Goal: Task Accomplishment & Management: Complete application form

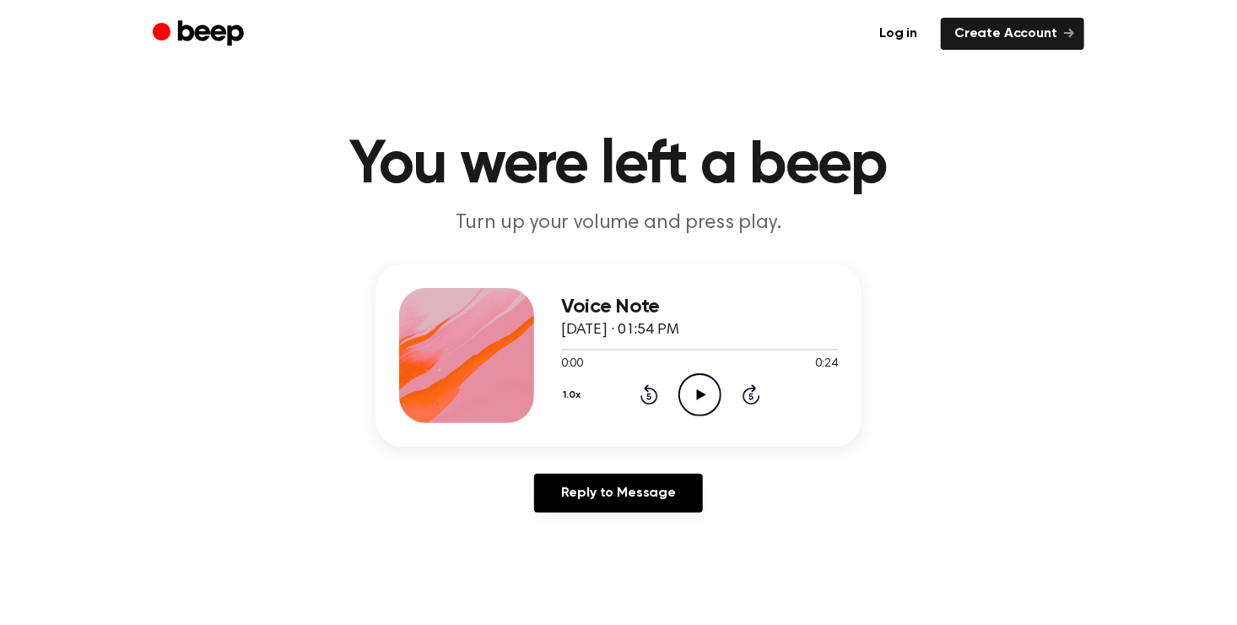
click at [690, 393] on icon "Play Audio" at bounding box center [700, 394] width 43 height 43
click at [1015, 36] on link "Create Account" at bounding box center [1012, 34] width 143 height 32
